Goal: Task Accomplishment & Management: Manage account settings

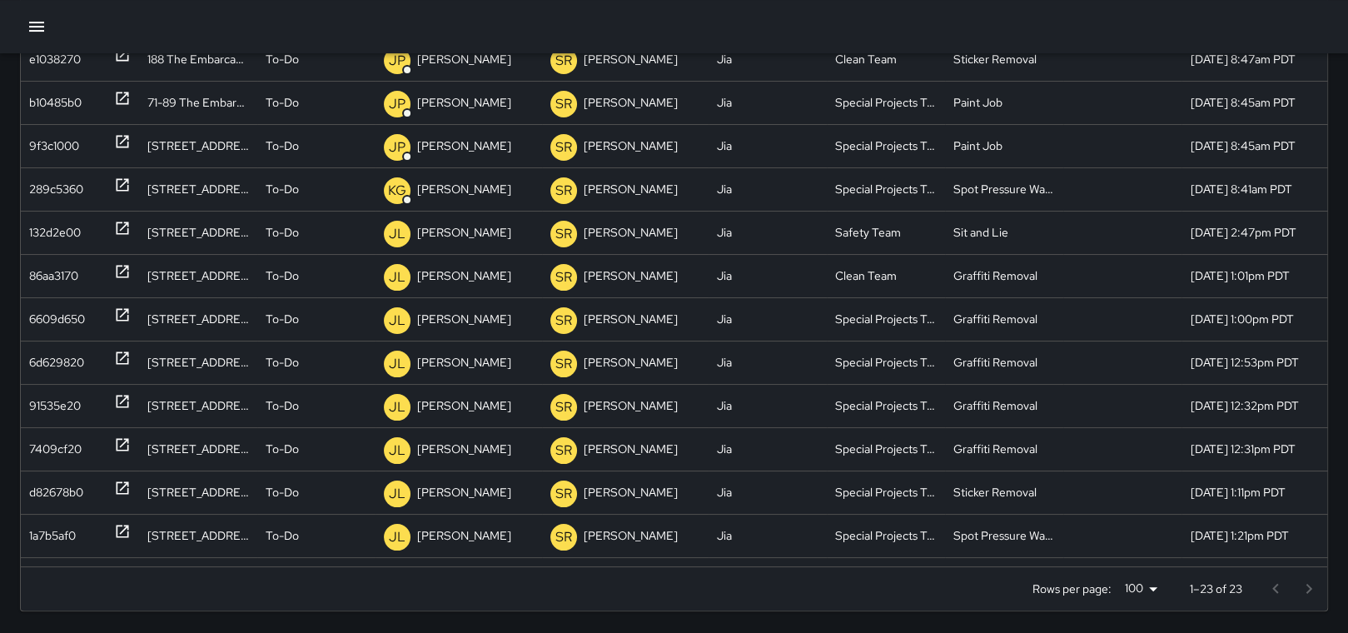
scroll to position [365, 0]
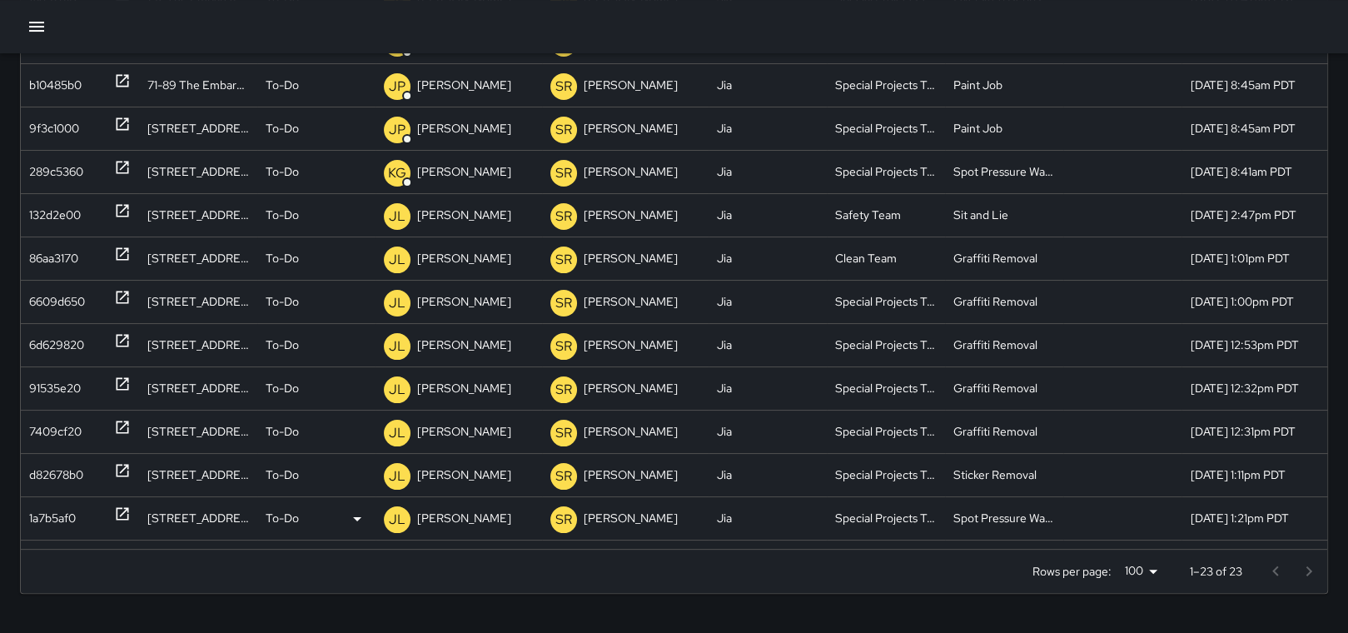
click at [454, 520] on p "[PERSON_NAME]" at bounding box center [464, 518] width 94 height 42
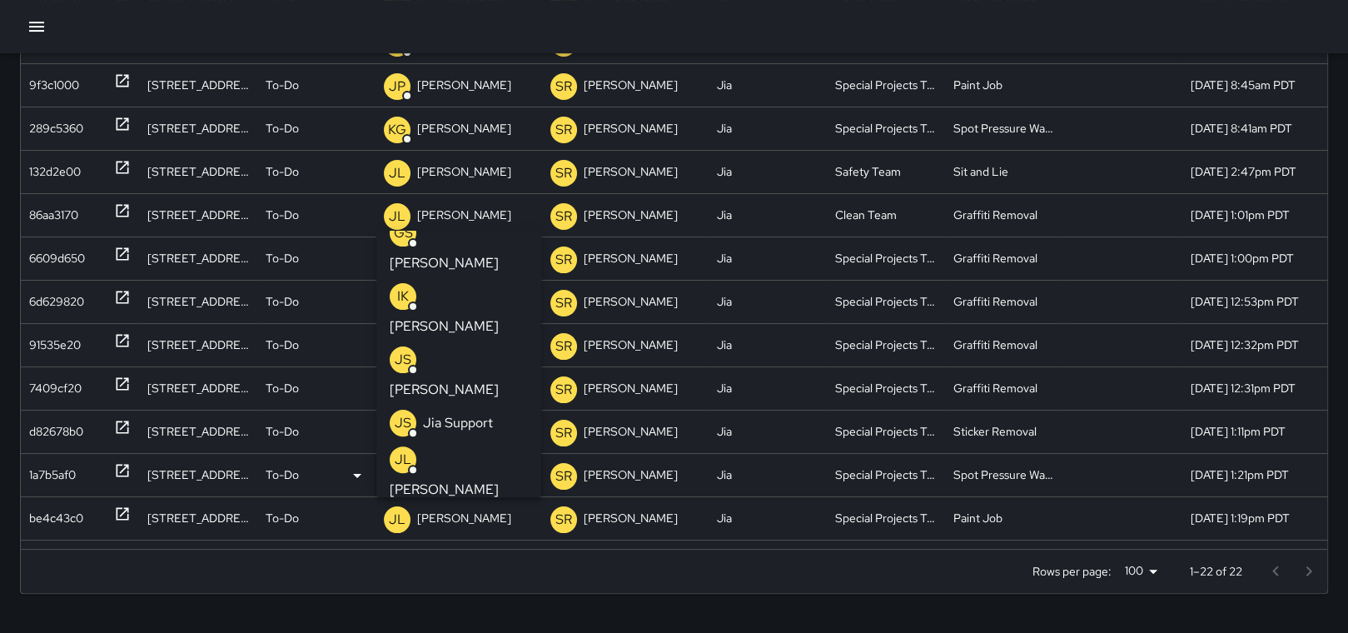
scroll to position [666, 0]
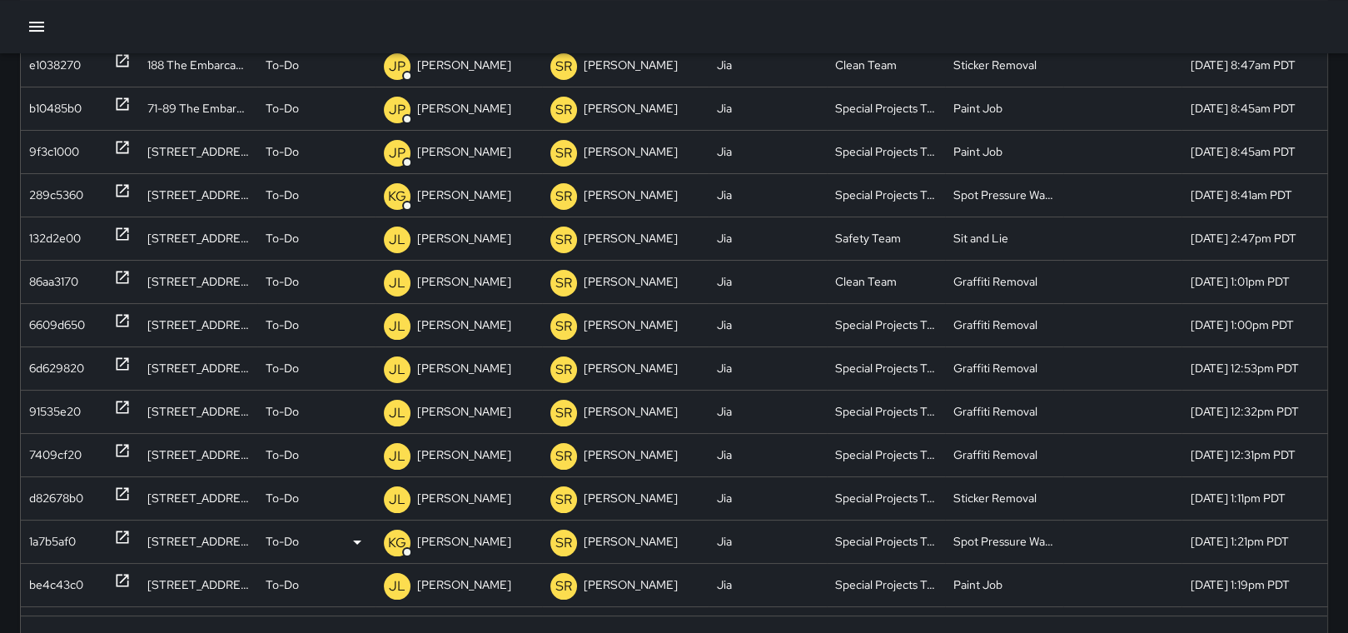
scroll to position [301, 0]
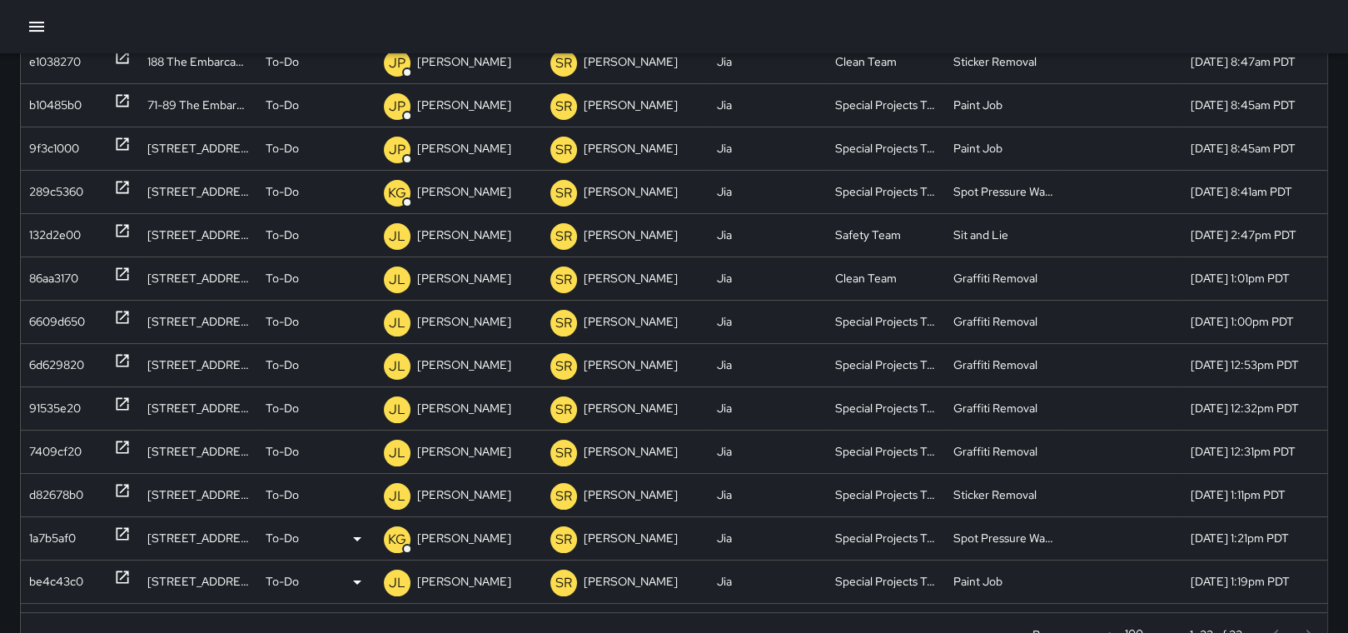
click at [119, 574] on icon at bounding box center [122, 577] width 17 height 17
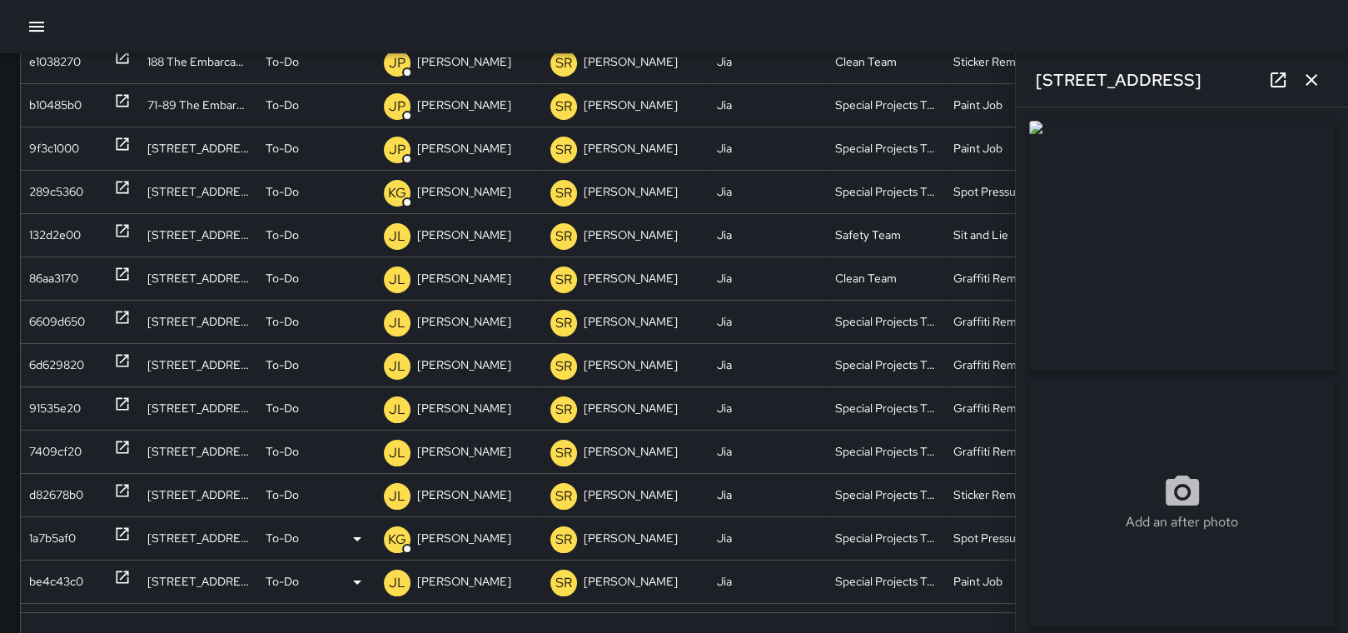
click at [487, 579] on div "[PERSON_NAME]" at bounding box center [459, 581] width 150 height 42
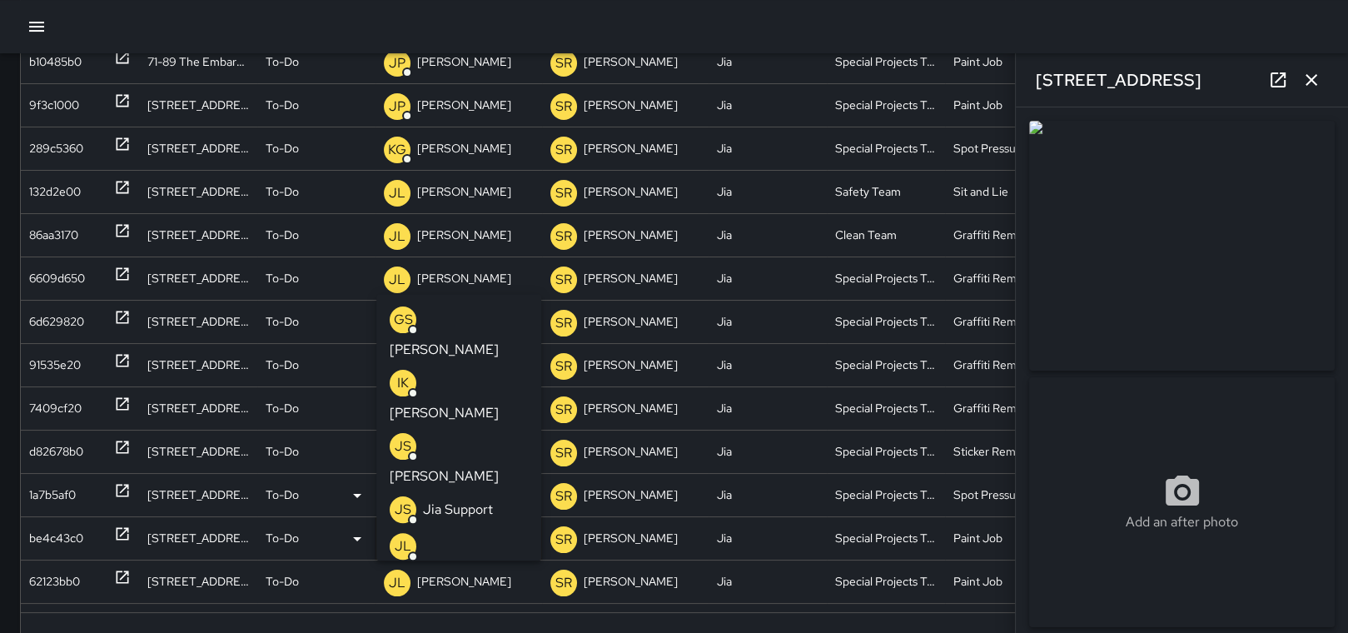
scroll to position [666, 0]
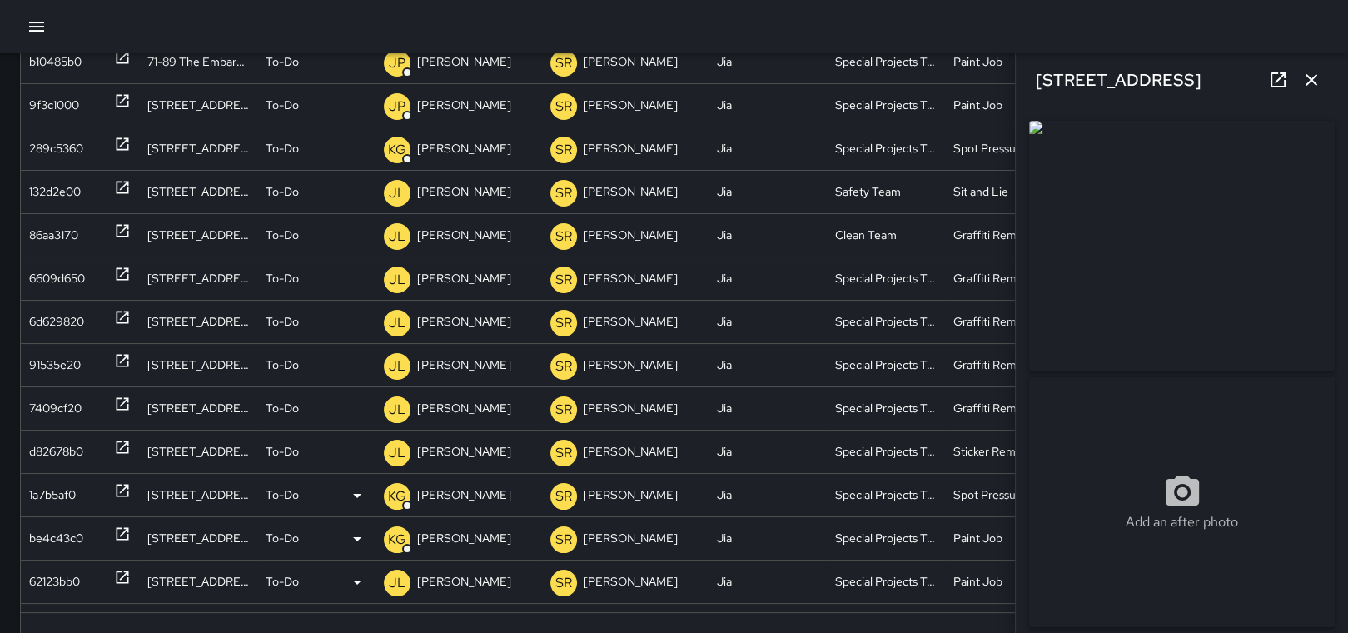
click at [125, 574] on icon at bounding box center [123, 577] width 12 height 12
click at [462, 580] on p "[PERSON_NAME]" at bounding box center [464, 581] width 94 height 42
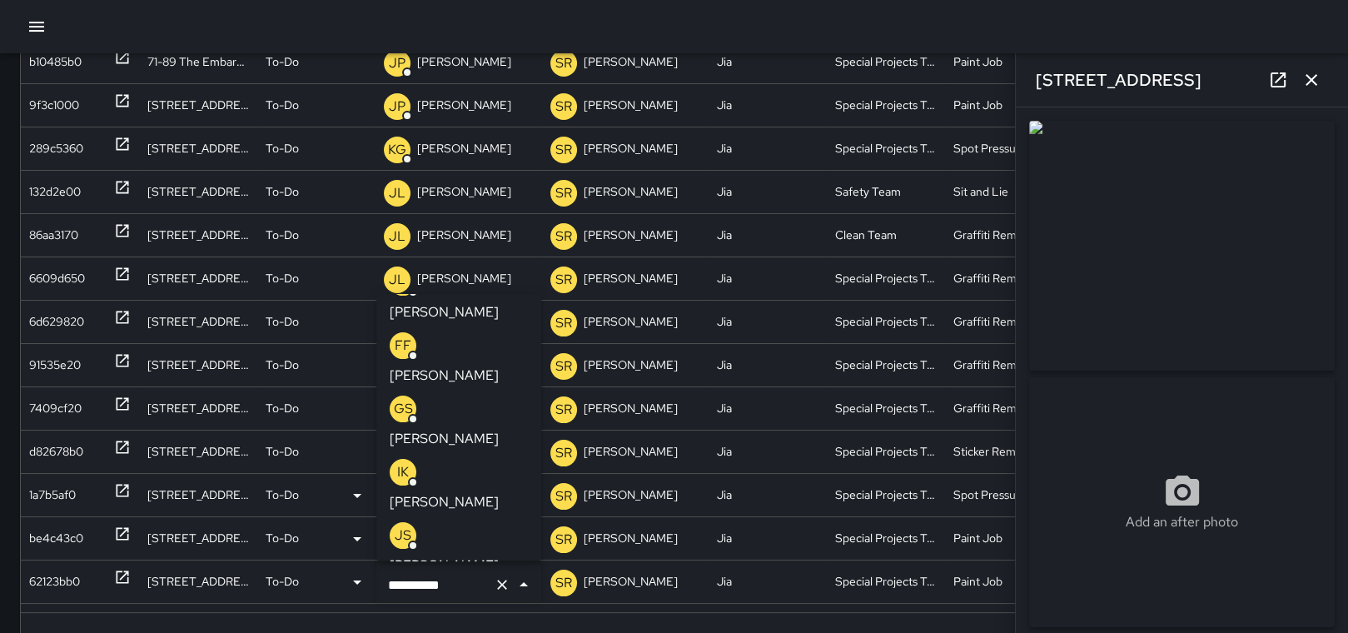
scroll to position [577, 0]
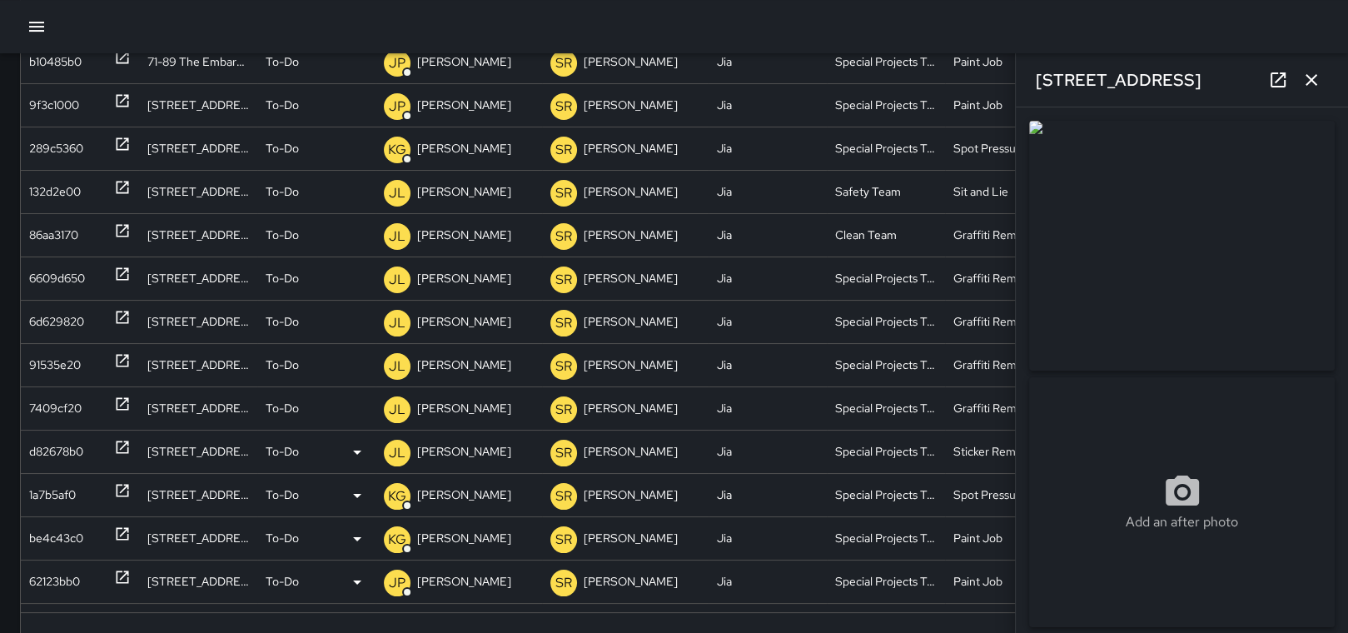
click at [122, 439] on icon at bounding box center [122, 447] width 17 height 17
click at [1312, 82] on icon "button" at bounding box center [1312, 80] width 20 height 20
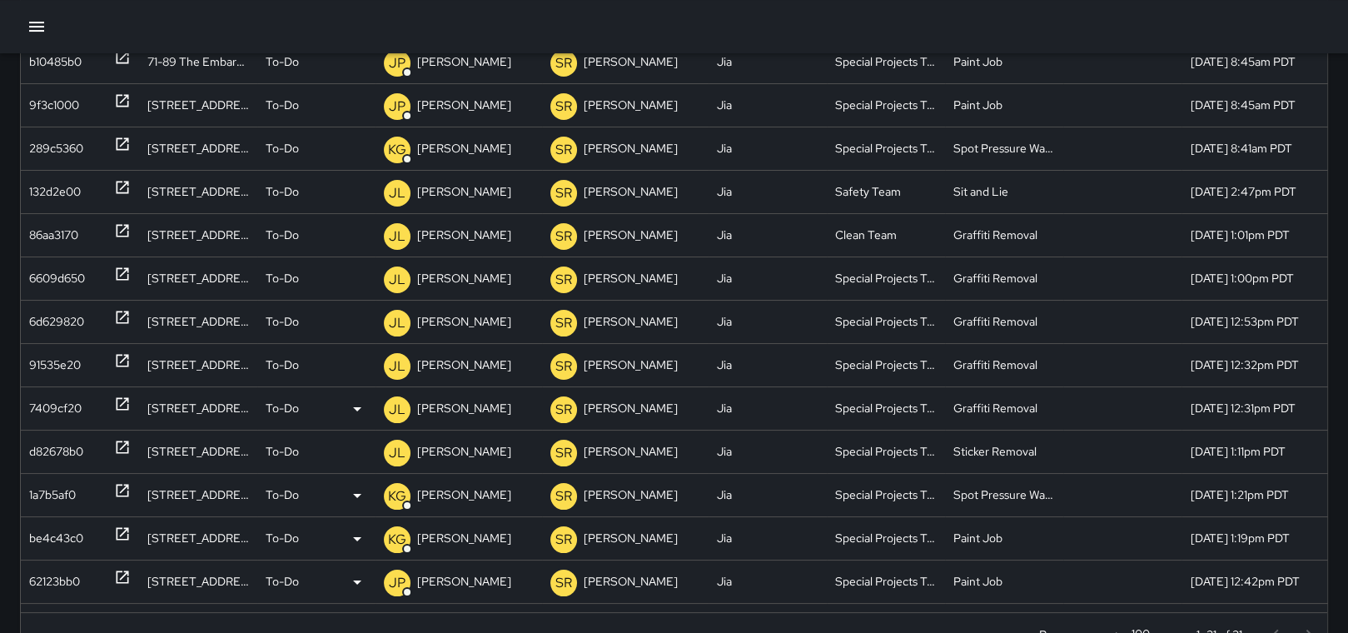
click at [122, 400] on icon at bounding box center [122, 404] width 17 height 17
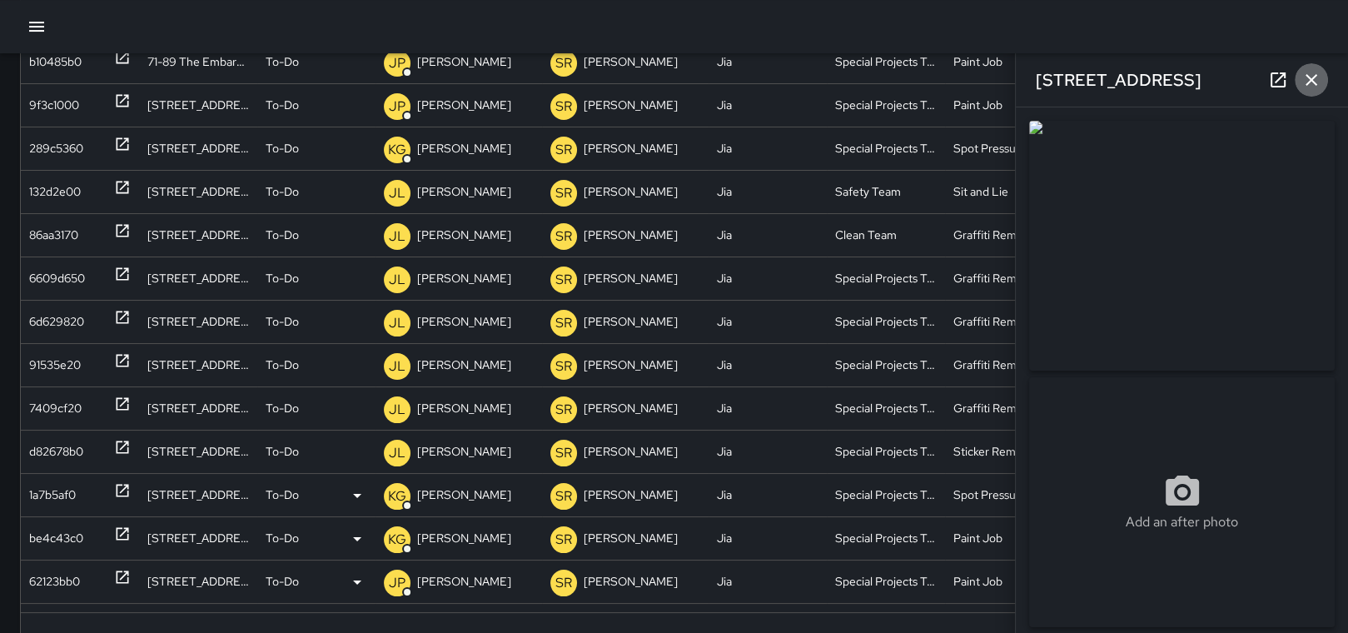
click at [1312, 72] on icon "button" at bounding box center [1312, 80] width 20 height 20
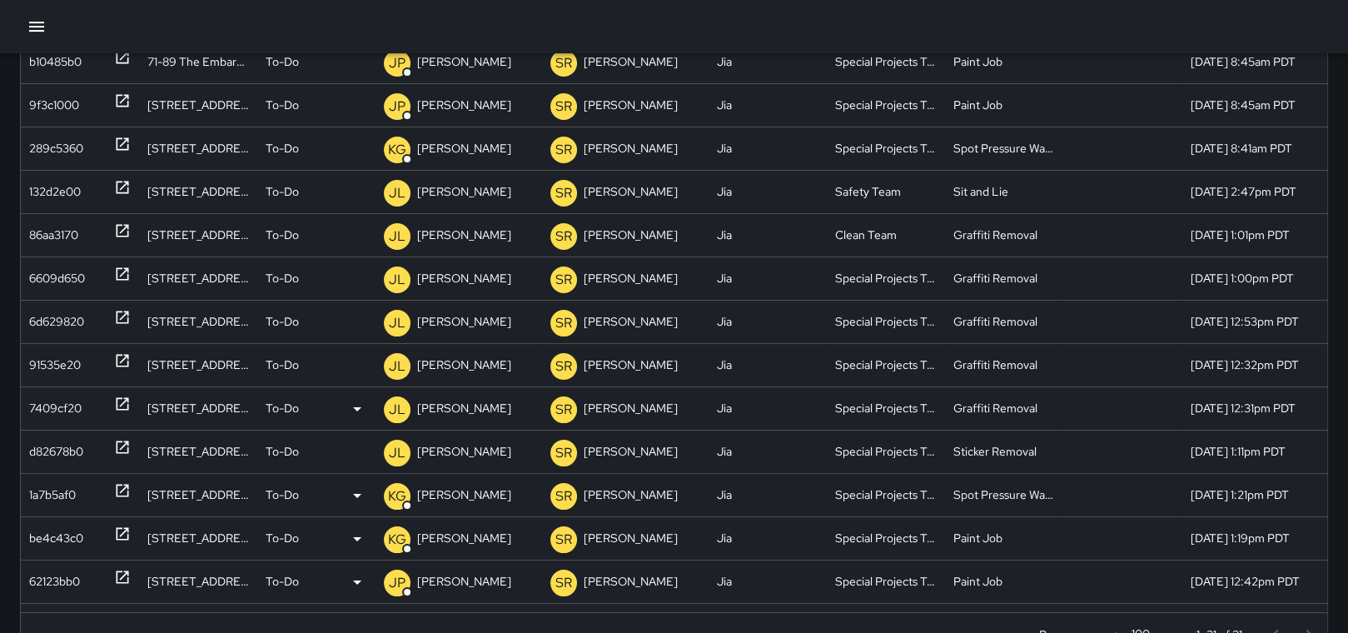
click at [125, 399] on icon at bounding box center [123, 404] width 12 height 12
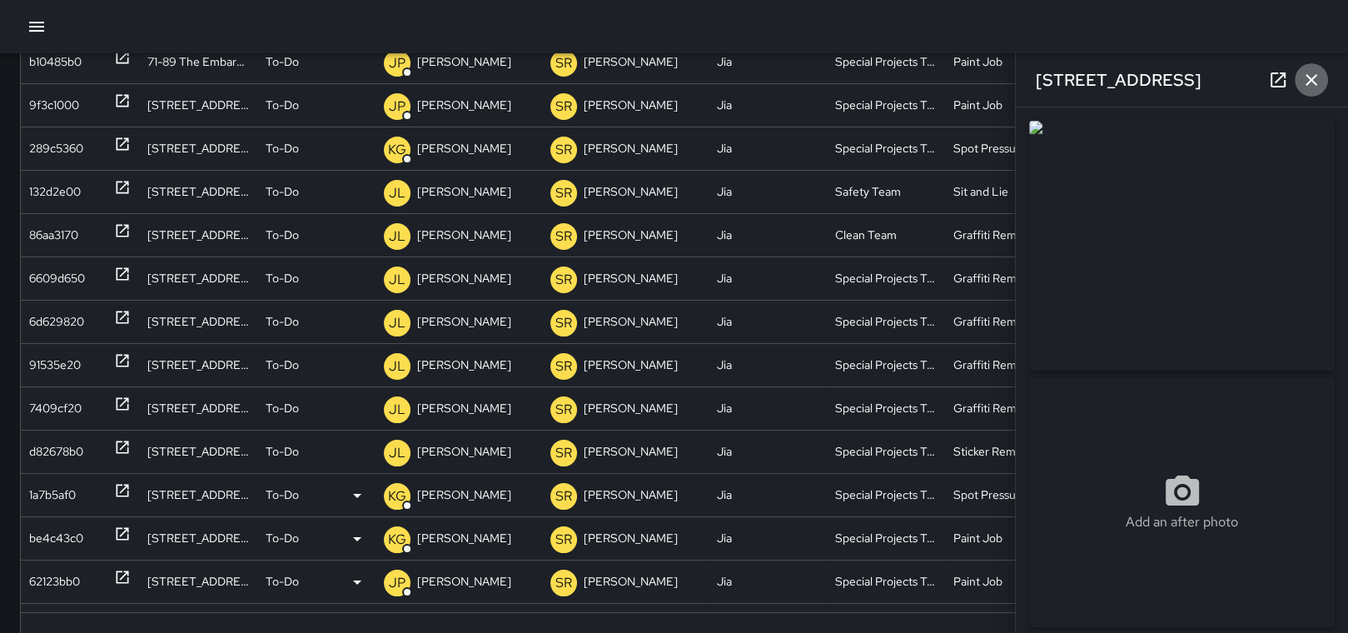
click at [1309, 78] on icon "button" at bounding box center [1312, 80] width 12 height 12
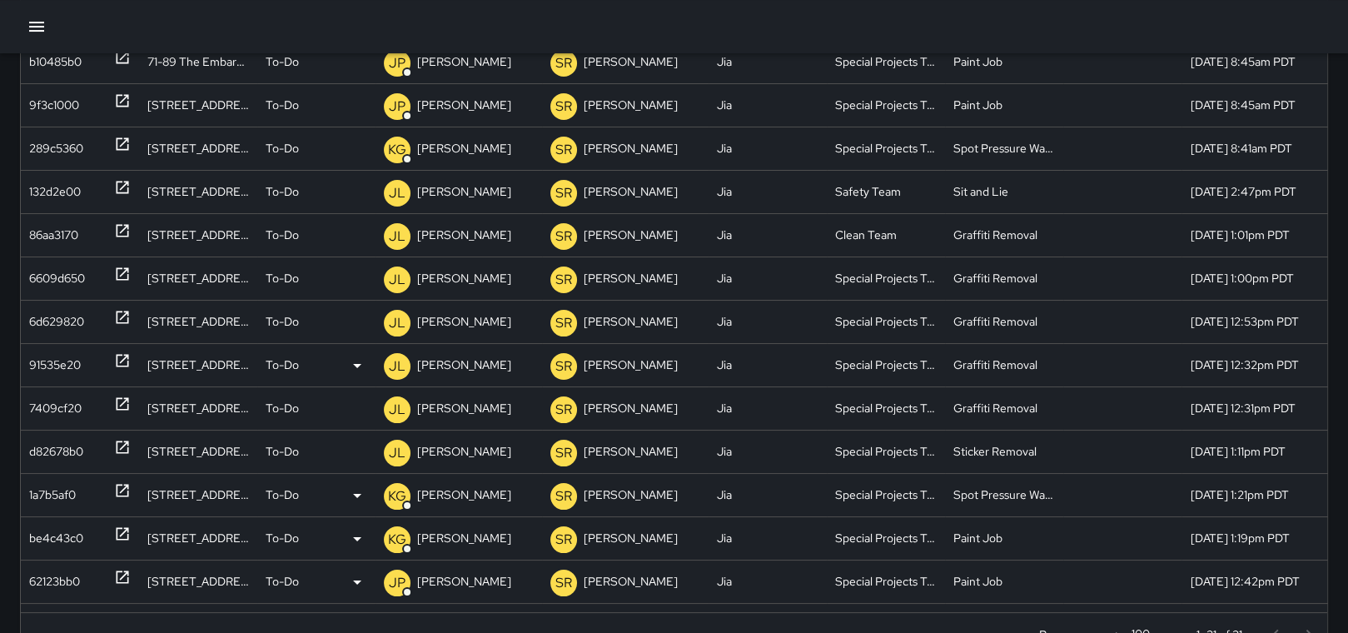
click at [121, 352] on icon at bounding box center [122, 360] width 17 height 17
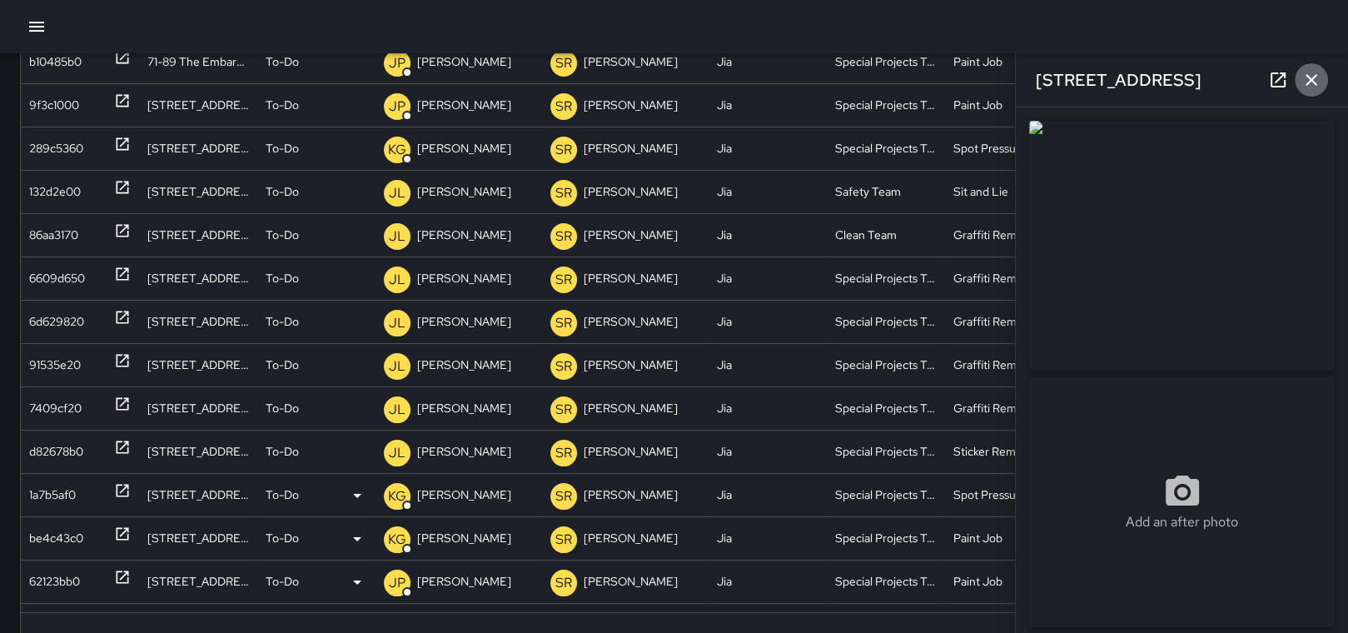
click at [1312, 77] on icon "button" at bounding box center [1312, 80] width 20 height 20
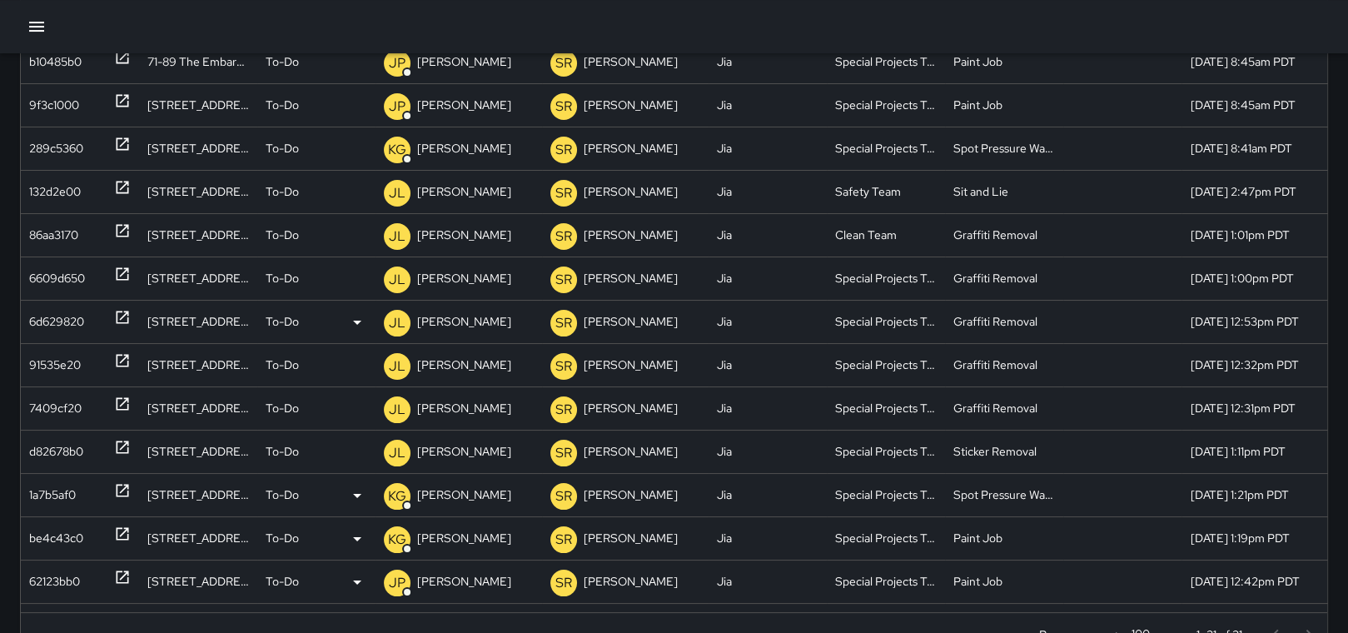
click at [125, 312] on icon at bounding box center [123, 317] width 12 height 12
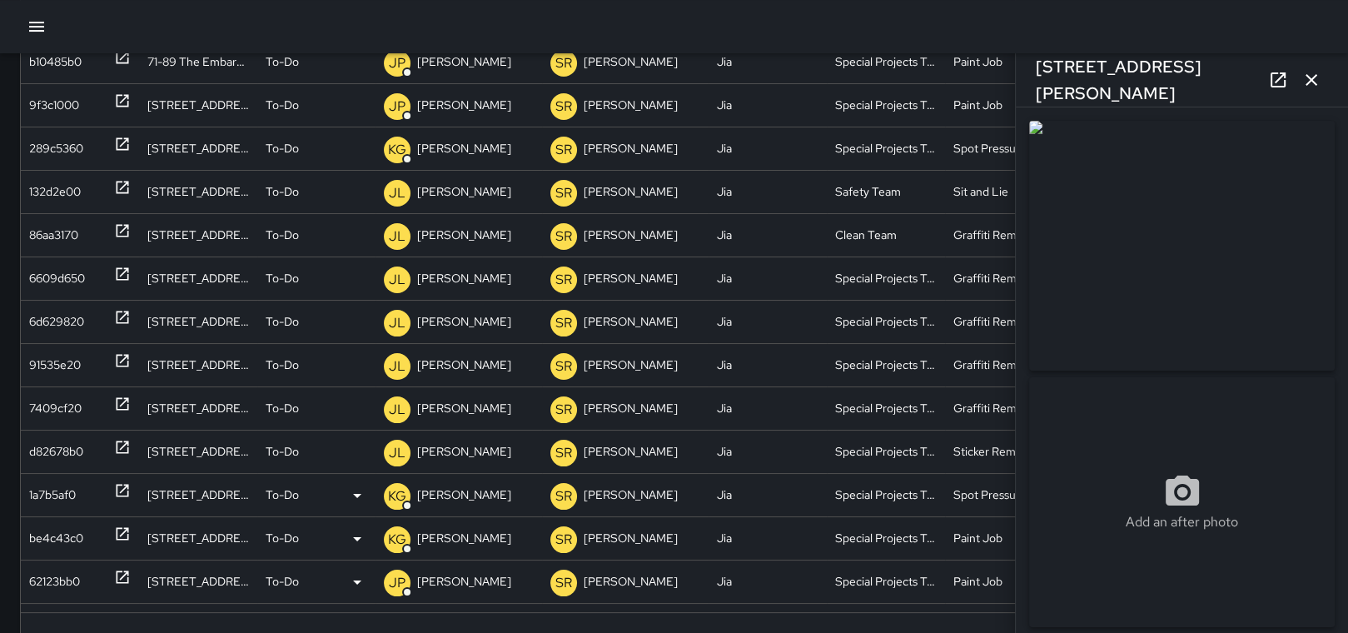
click at [1316, 77] on icon "button" at bounding box center [1312, 80] width 20 height 20
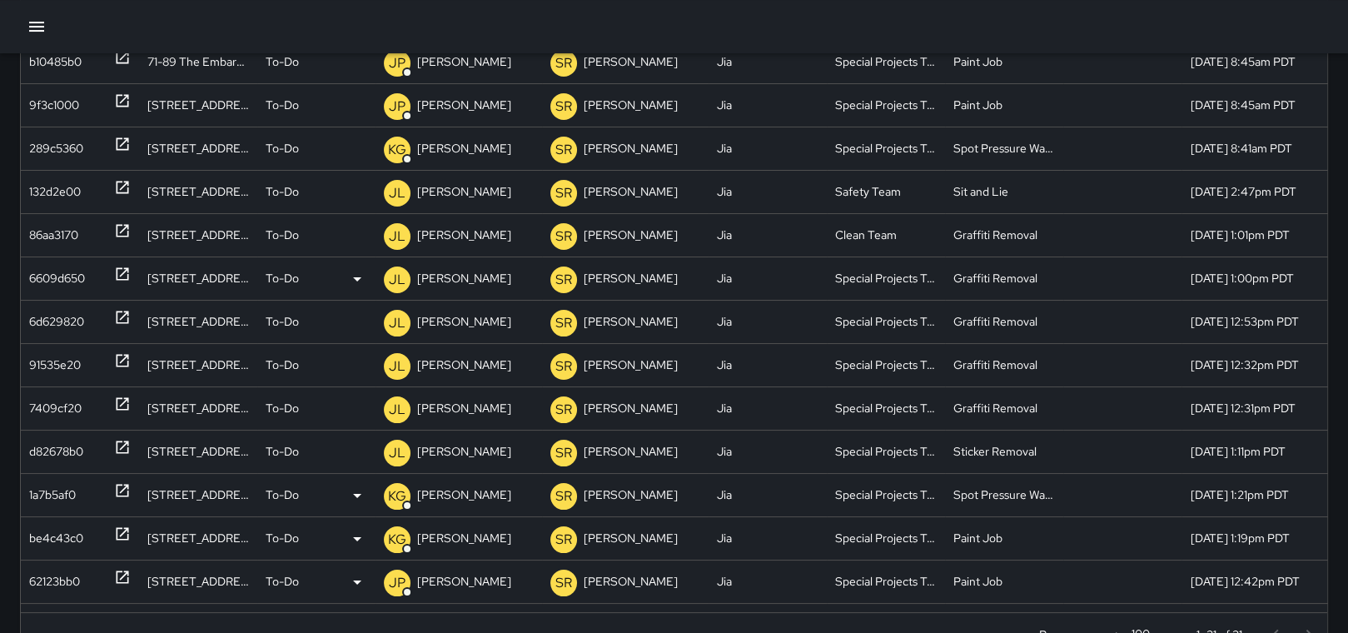
click at [126, 270] on icon at bounding box center [123, 274] width 12 height 12
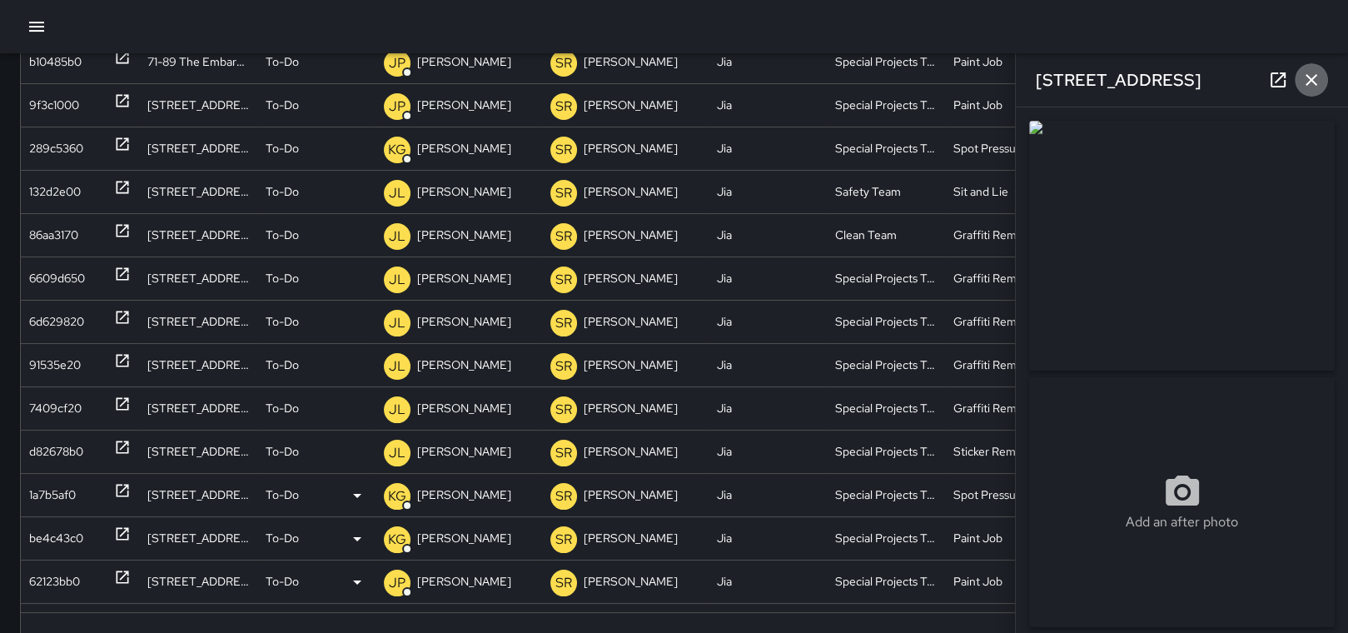
click at [1312, 76] on icon "button" at bounding box center [1312, 80] width 20 height 20
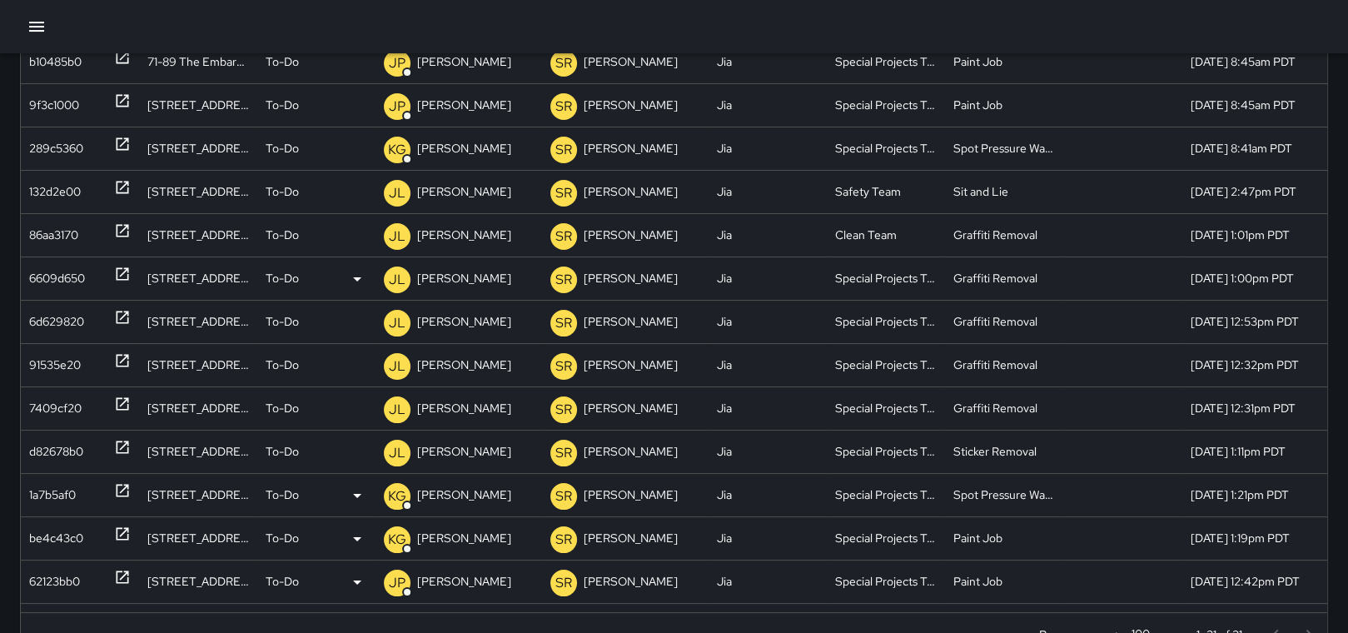
click at [114, 271] on icon at bounding box center [122, 274] width 17 height 17
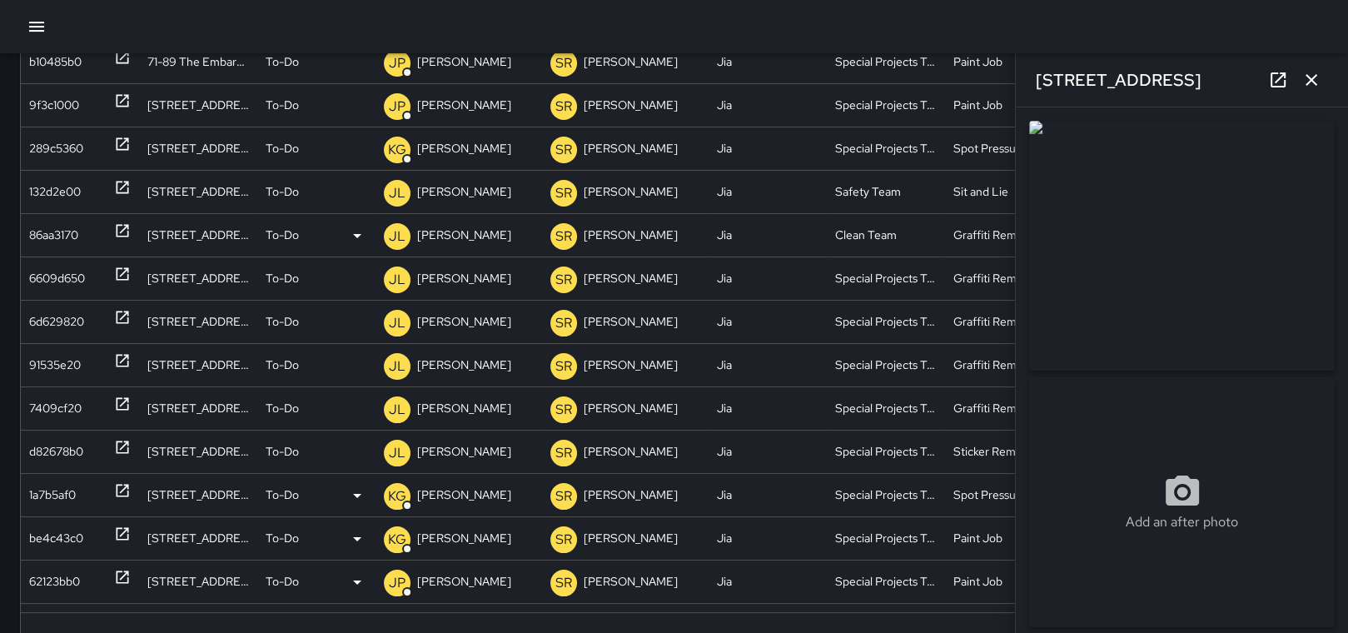
click at [122, 227] on icon at bounding box center [122, 230] width 17 height 17
click at [121, 182] on icon at bounding box center [122, 187] width 17 height 17
click at [444, 192] on p "[PERSON_NAME]" at bounding box center [464, 192] width 94 height 42
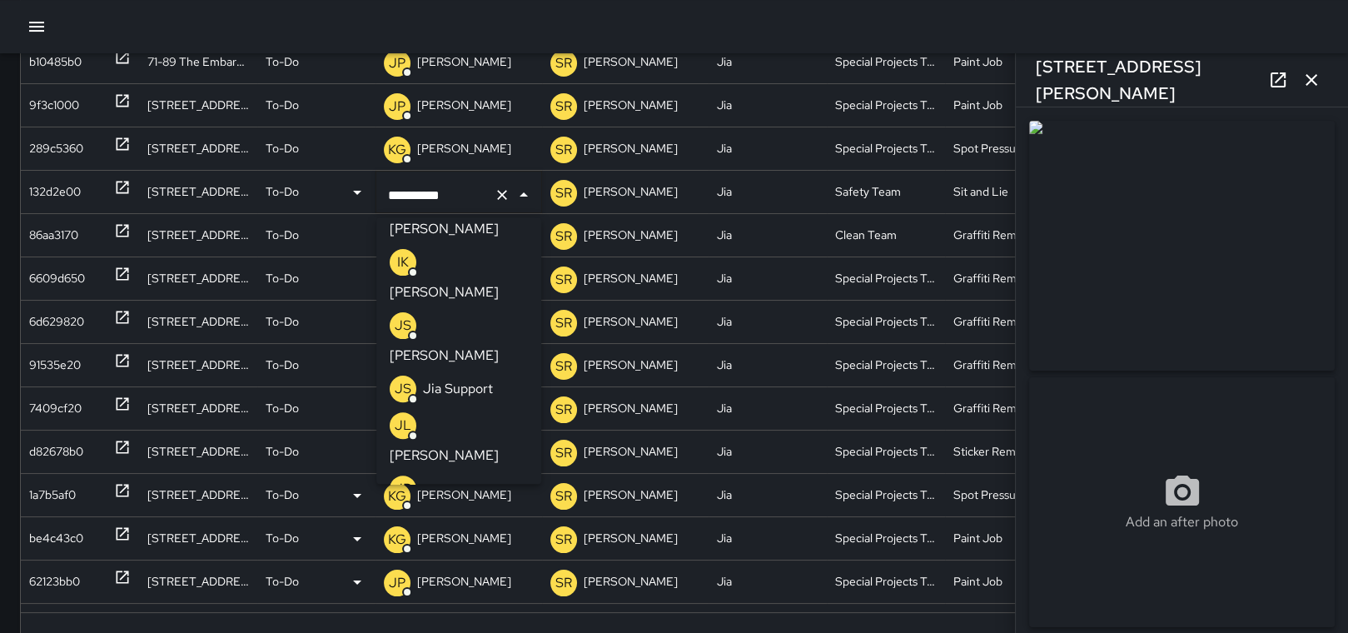
scroll to position [776, 0]
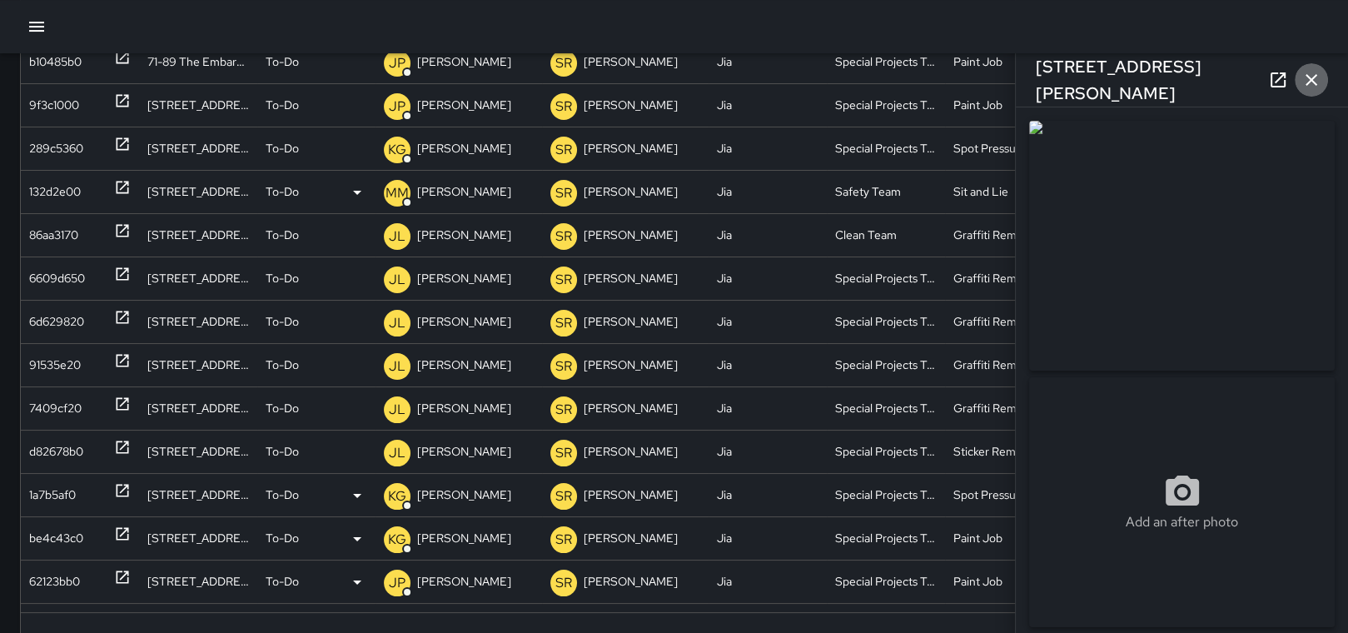
click at [1310, 82] on icon "button" at bounding box center [1312, 80] width 20 height 20
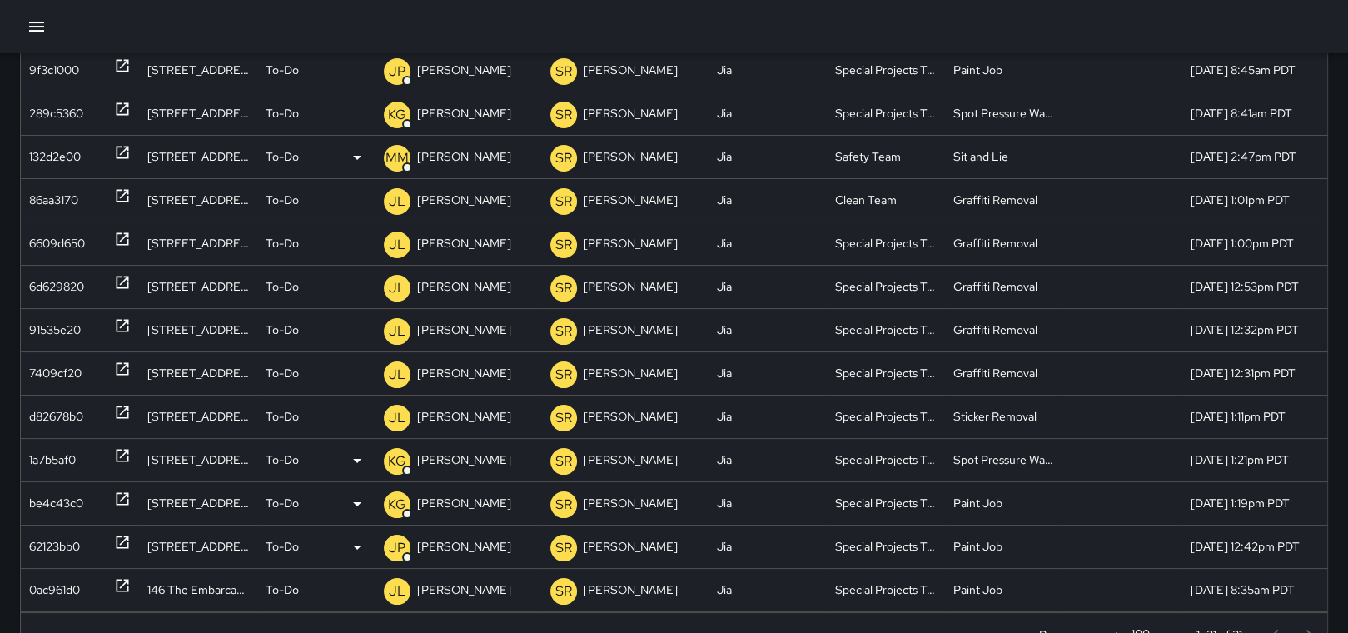
scroll to position [202, 0]
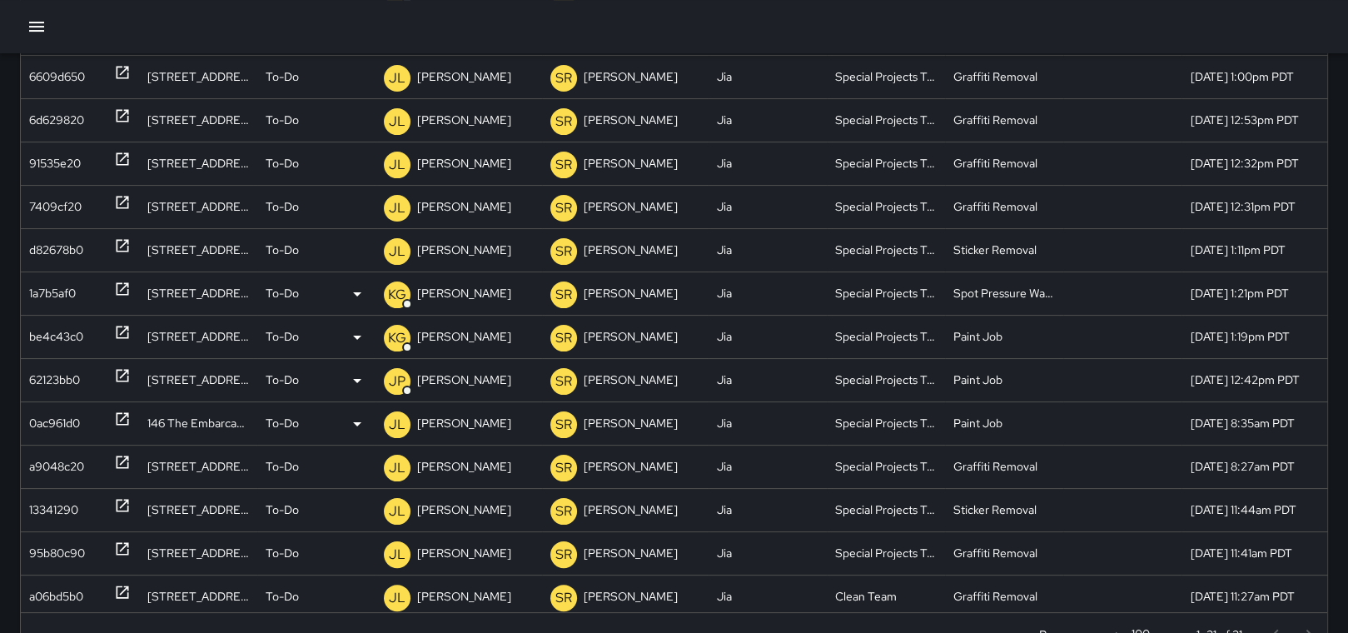
click at [124, 413] on icon at bounding box center [122, 419] width 17 height 17
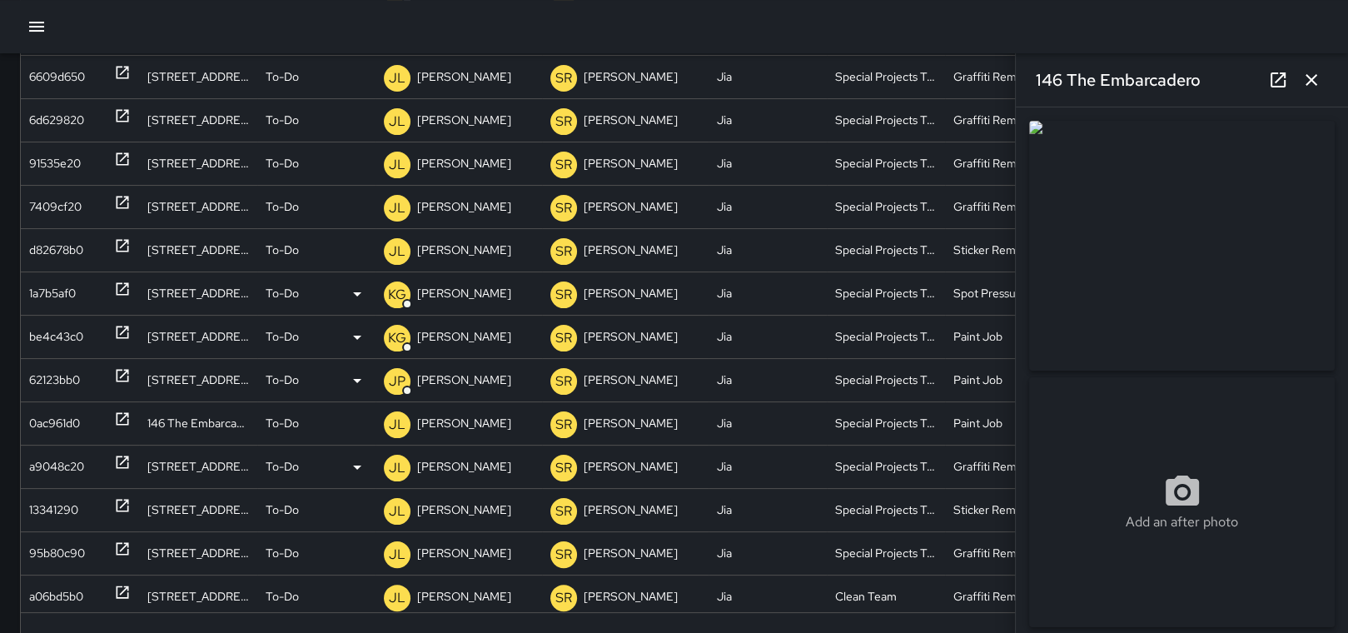
click at [120, 461] on icon at bounding box center [123, 462] width 12 height 12
click at [122, 500] on icon at bounding box center [122, 505] width 17 height 17
click at [121, 545] on icon at bounding box center [122, 548] width 17 height 17
click at [119, 586] on icon at bounding box center [123, 592] width 12 height 12
click at [1314, 73] on icon "button" at bounding box center [1312, 80] width 20 height 20
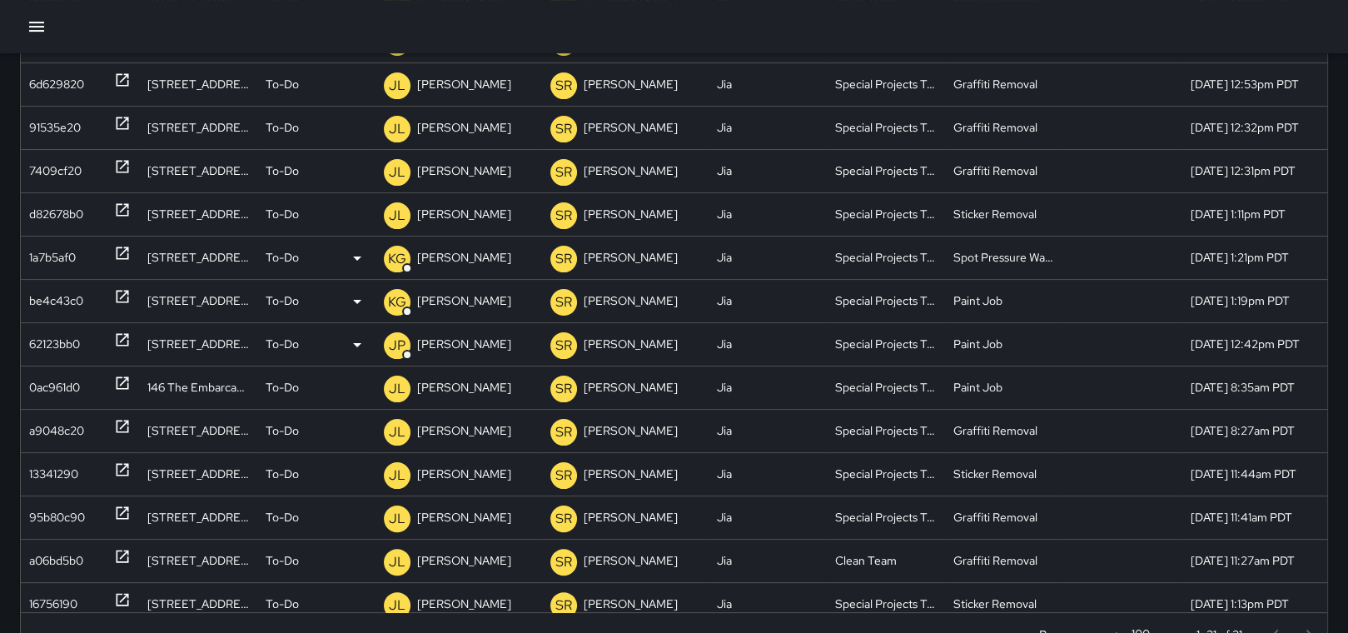
scroll to position [250, 0]
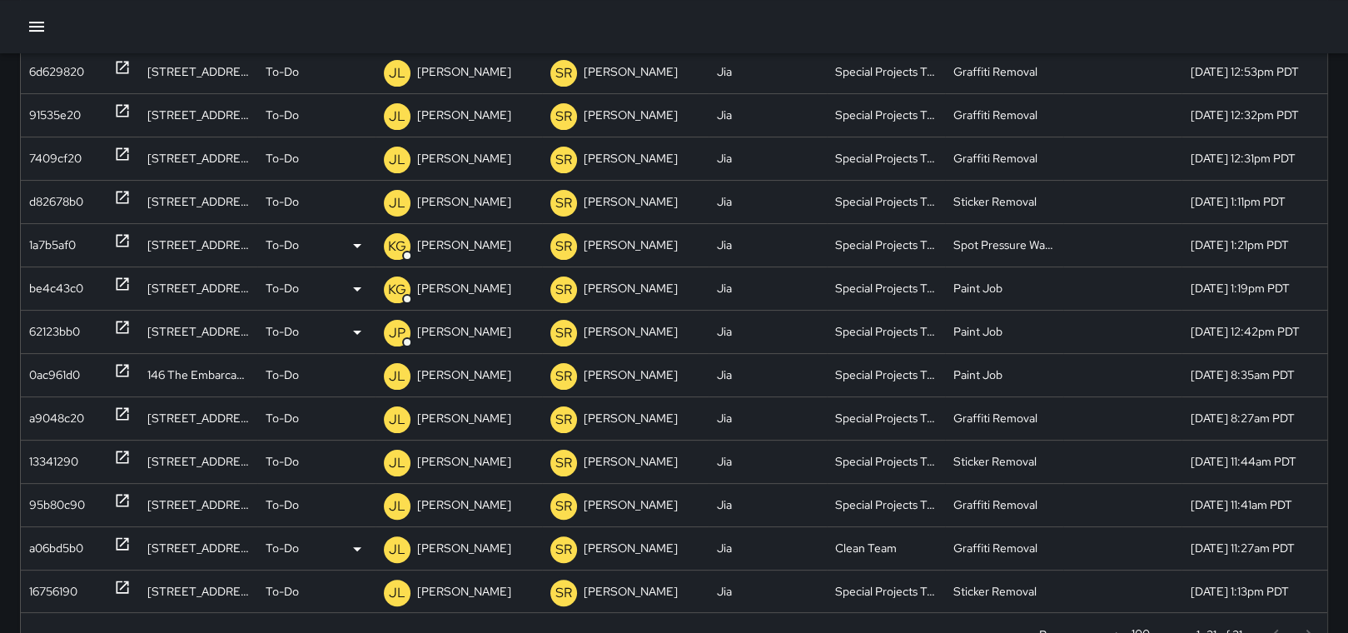
click at [125, 538] on icon at bounding box center [123, 544] width 12 height 12
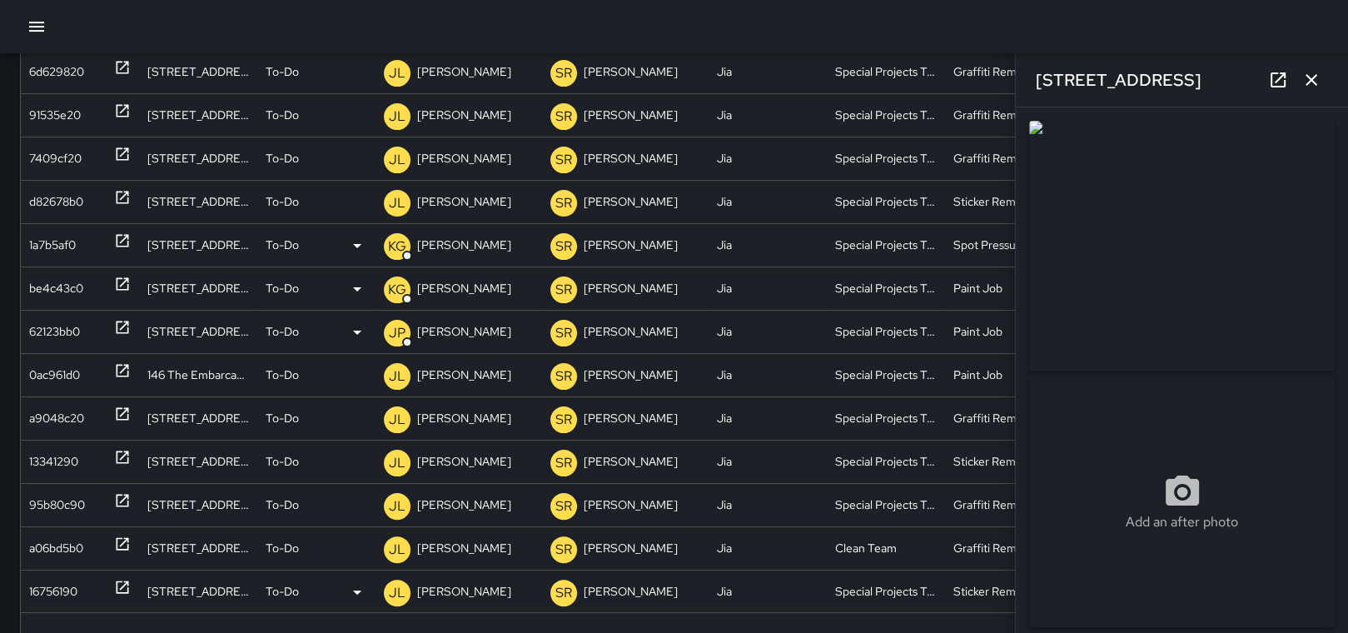
click at [120, 583] on icon at bounding box center [122, 587] width 17 height 17
click at [1314, 70] on icon "button" at bounding box center [1312, 80] width 20 height 20
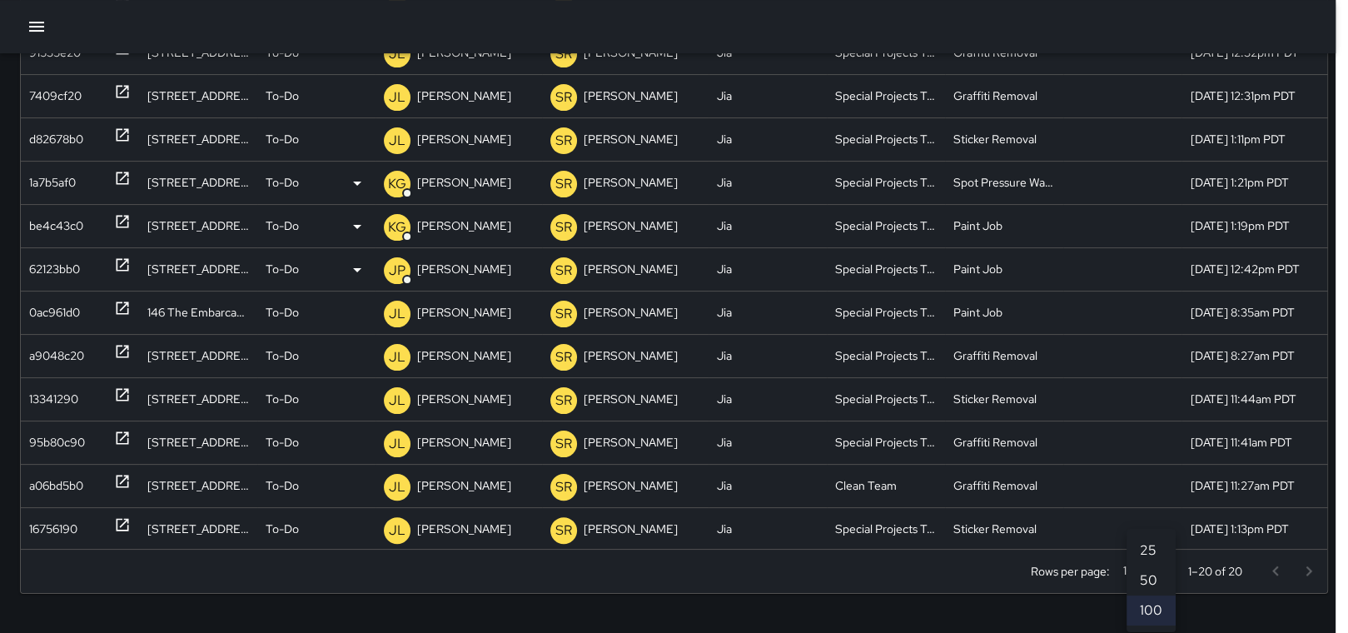
scroll to position [352, 0]
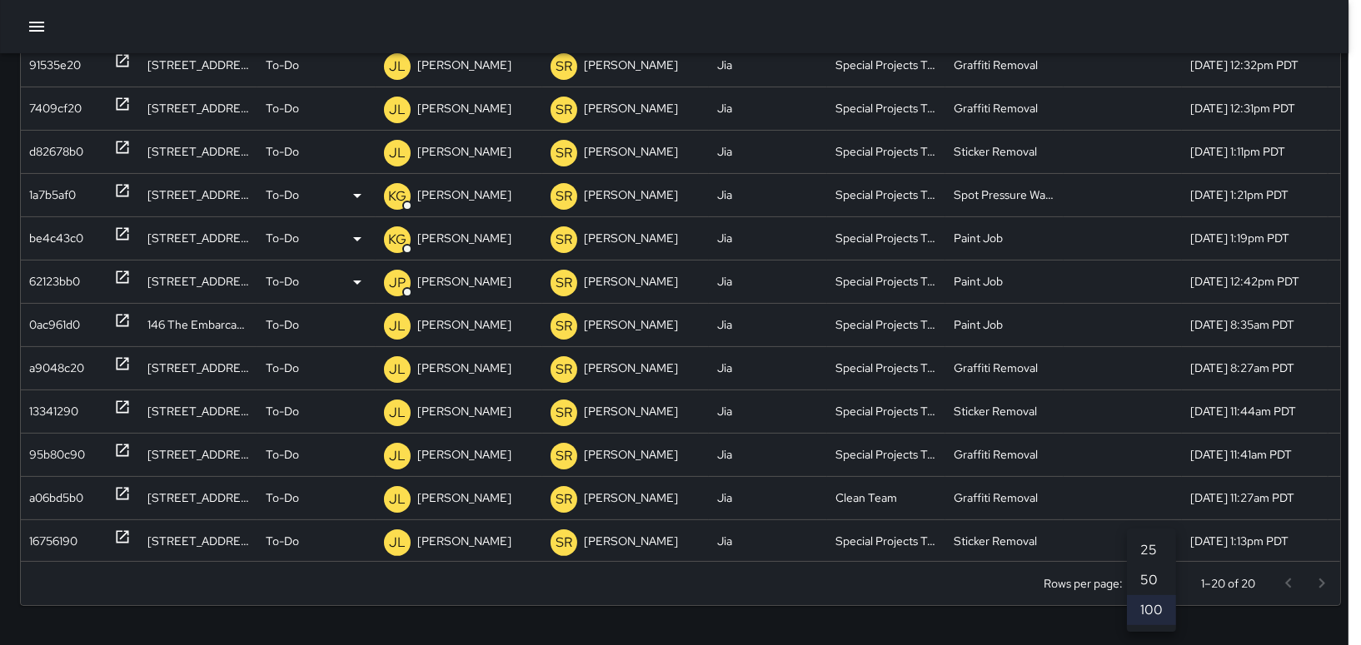
click at [1166, 572] on body "Search Search New Task To-Do (20) Skipped (0) Completed (99+) ID Location Statu…" at bounding box center [680, 147] width 1361 height 998
click at [1153, 607] on li "100" at bounding box center [1151, 610] width 49 height 30
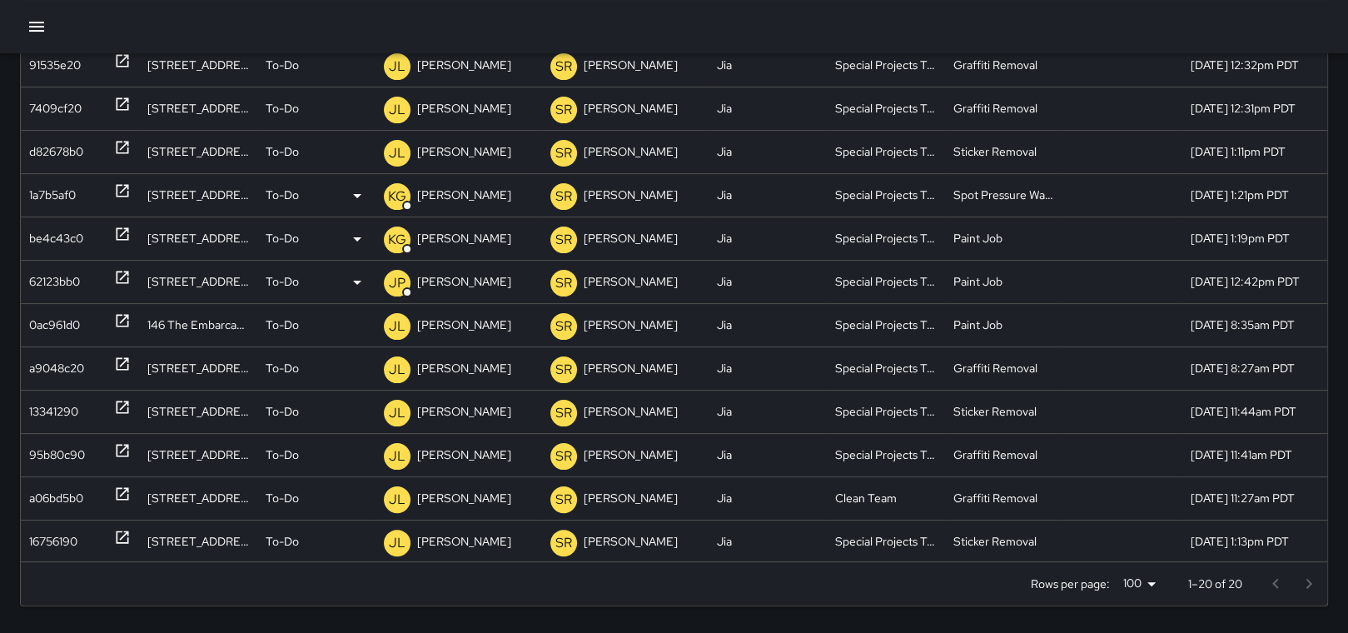
click at [1166, 604] on div "Rows per page: 100 *** 1–20 of 20" at bounding box center [674, 583] width 1307 height 43
